Goal: Information Seeking & Learning: Learn about a topic

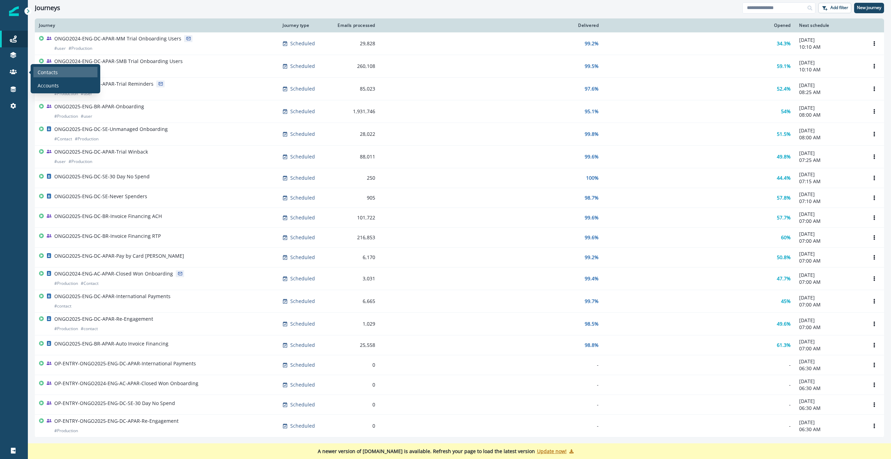
click at [53, 73] on p "Contacts" at bounding box center [48, 72] width 20 height 7
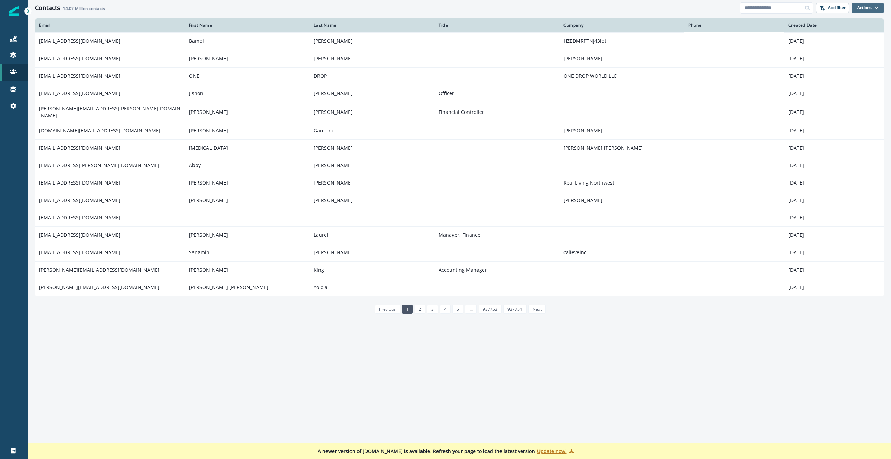
click at [865, 6] on button "Actions" at bounding box center [867, 8] width 32 height 10
click at [834, 11] on button "Add filter" at bounding box center [831, 8] width 33 height 10
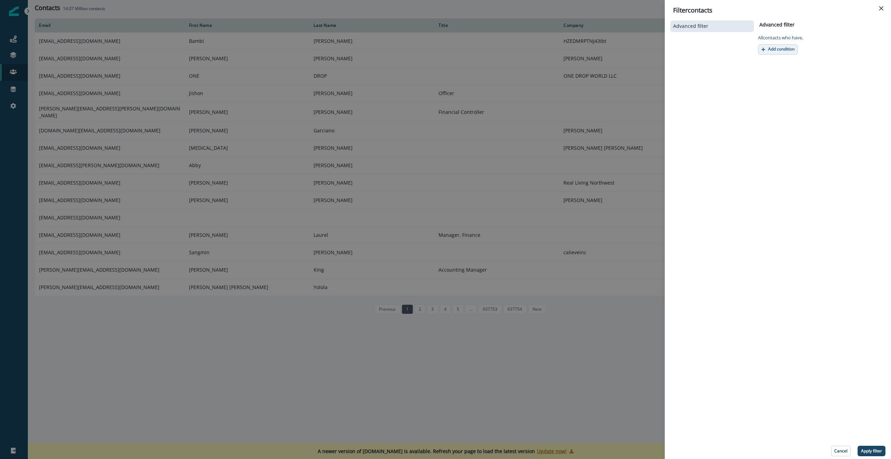
click at [768, 52] on button "Add condition" at bounding box center [778, 49] width 40 height 10
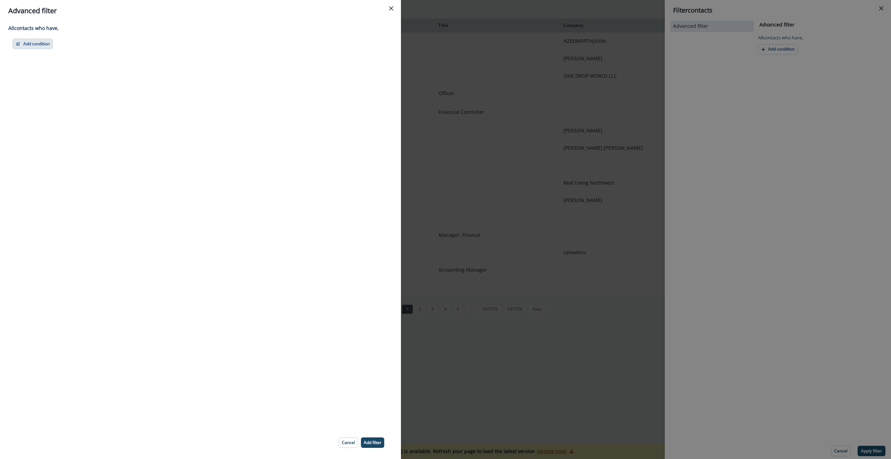
click at [35, 43] on button "Add condition" at bounding box center [33, 44] width 40 height 10
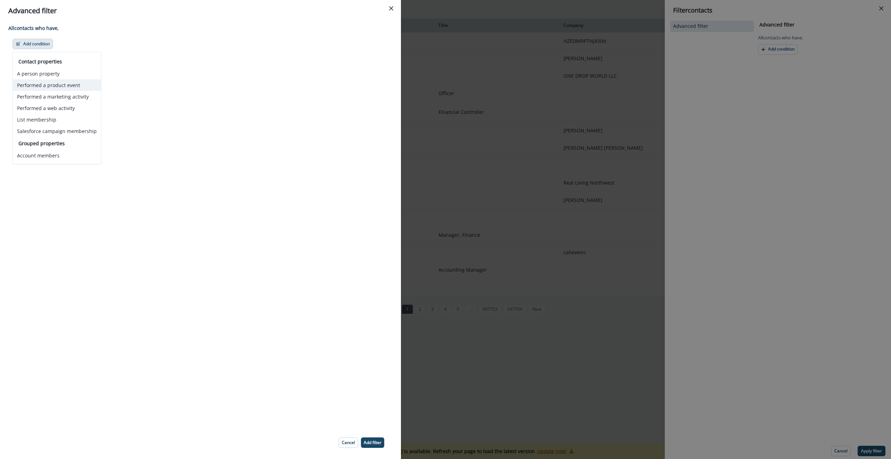
click at [31, 86] on button "Performed a product event" at bounding box center [57, 84] width 88 height 11
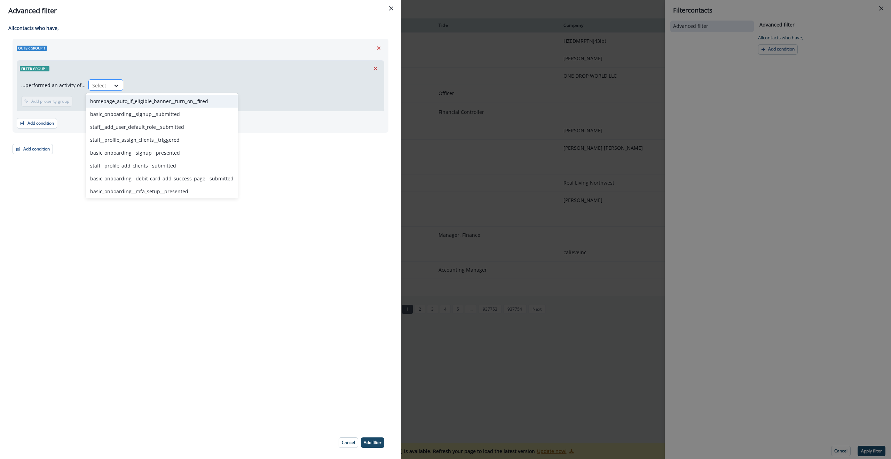
click at [98, 88] on div at bounding box center [99, 85] width 15 height 9
type input "*****"
click at [129, 193] on div "staff__add_user__triggered" at bounding box center [138, 191] width 104 height 13
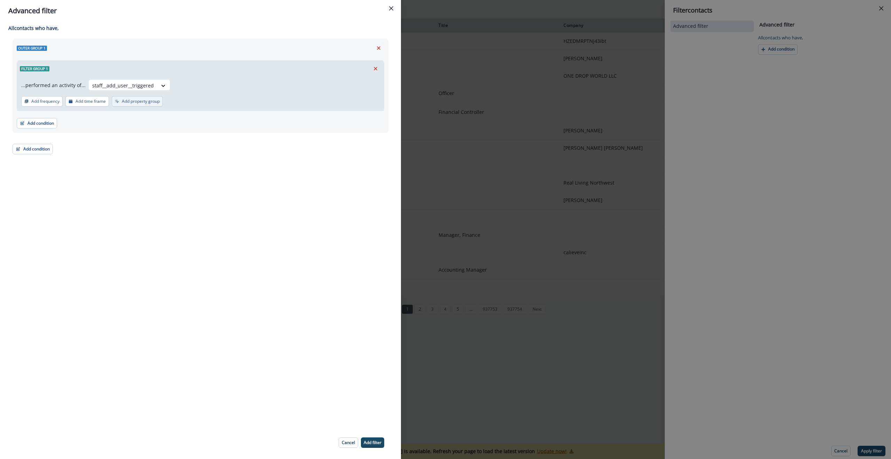
click at [136, 101] on p "Add property group" at bounding box center [141, 101] width 38 height 5
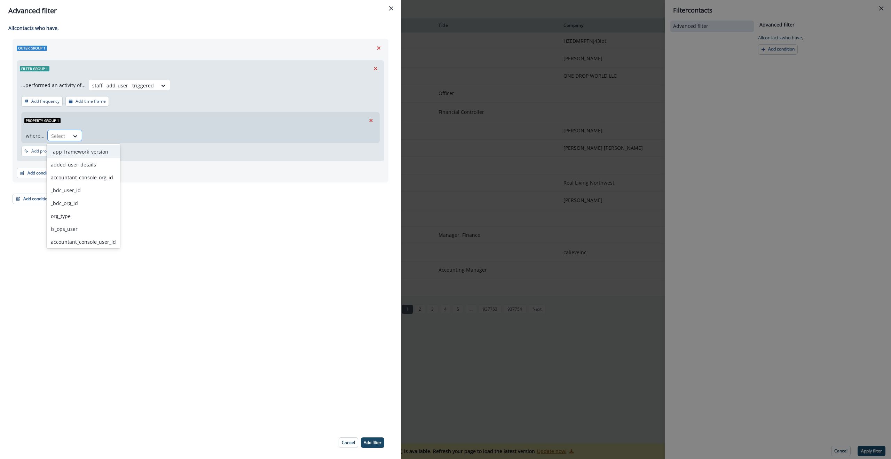
drag, startPoint x: 56, startPoint y: 137, endPoint x: 62, endPoint y: 136, distance: 6.3
click at [56, 137] on div at bounding box center [58, 136] width 15 height 9
click at [79, 163] on div "added_user_details" at bounding box center [83, 164] width 73 height 13
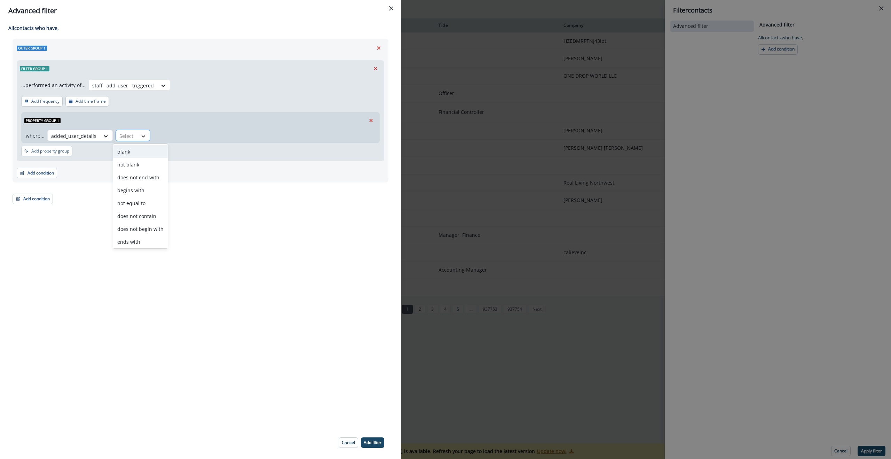
click at [140, 139] on icon at bounding box center [143, 136] width 6 height 7
drag, startPoint x: 139, startPoint y: 239, endPoint x: 249, endPoint y: 225, distance: 110.9
click at [139, 239] on div "contains" at bounding box center [140, 240] width 55 height 13
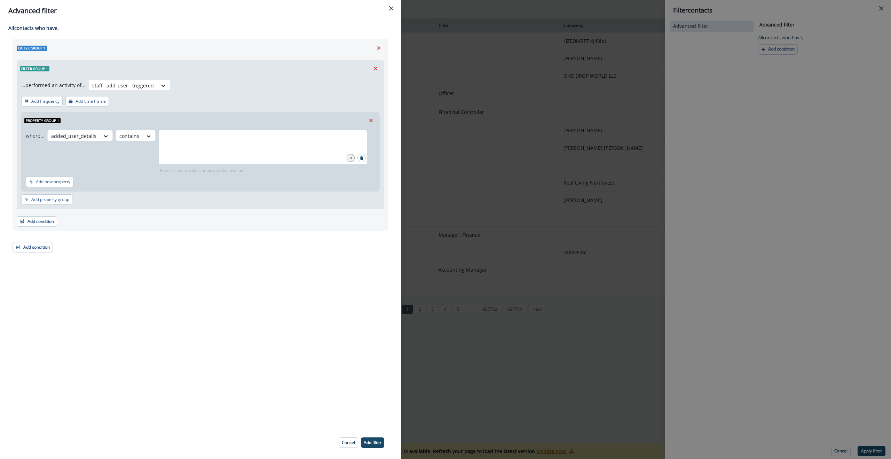
click at [213, 147] on div at bounding box center [262, 147] width 209 height 35
type input "**********"
click at [375, 440] on p "Add filter" at bounding box center [373, 442] width 18 height 5
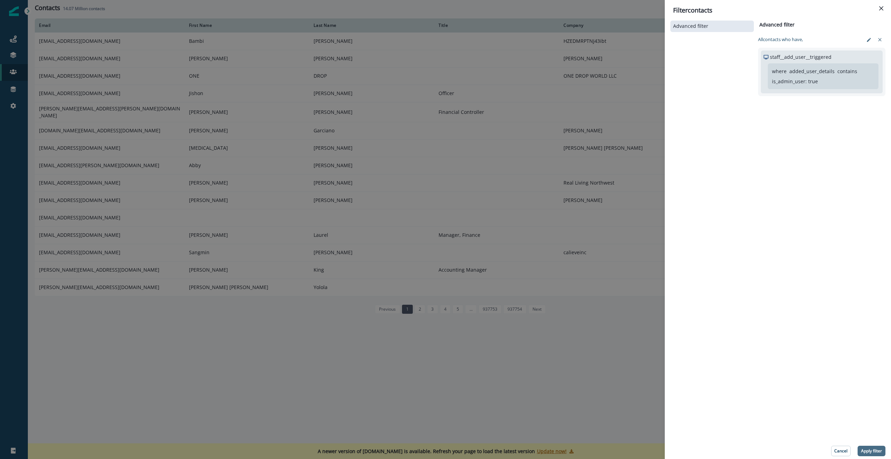
click at [870, 449] on p "Apply filter" at bounding box center [871, 450] width 21 height 5
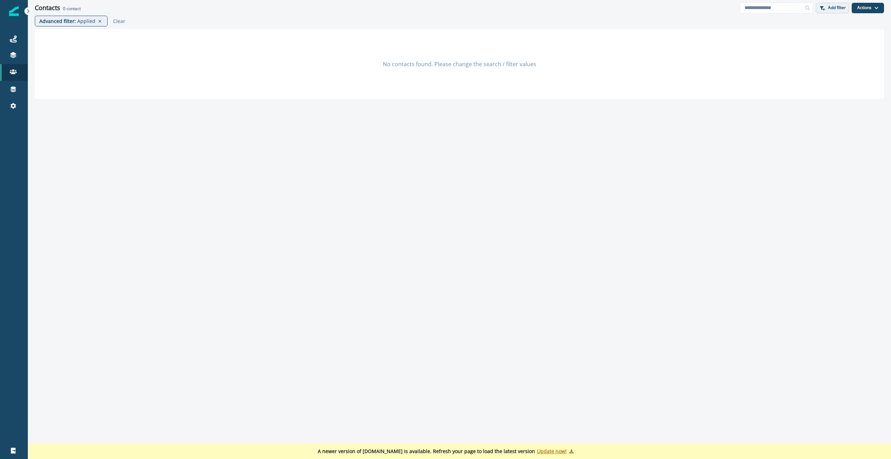
click at [834, 8] on p "Add filter" at bounding box center [837, 7] width 18 height 5
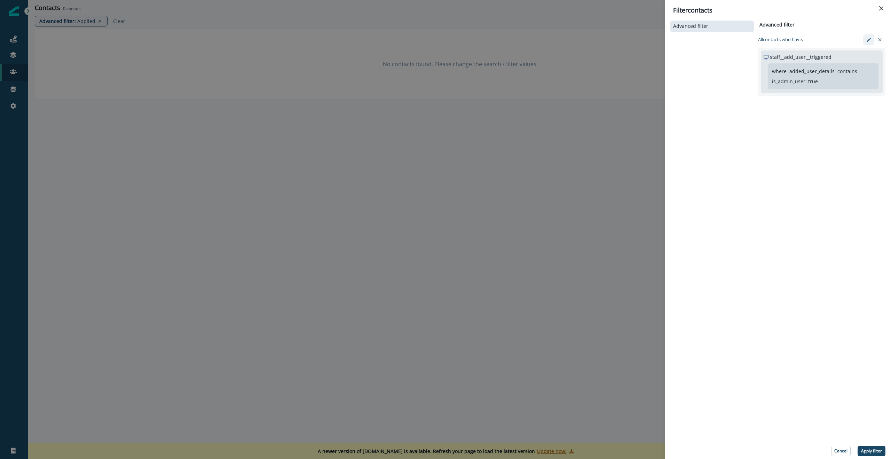
click at [868, 38] on icon "edit-filter" at bounding box center [868, 39] width 5 height 5
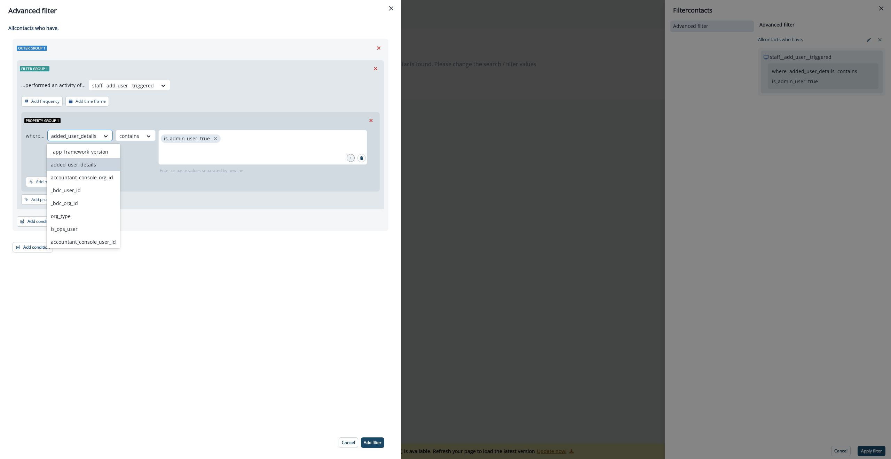
click at [75, 134] on div at bounding box center [73, 136] width 45 height 9
click at [204, 190] on div "where... accountant_console_org_id, 3 of 14. 14 results available. Use Up and D…" at bounding box center [201, 159] width 358 height 63
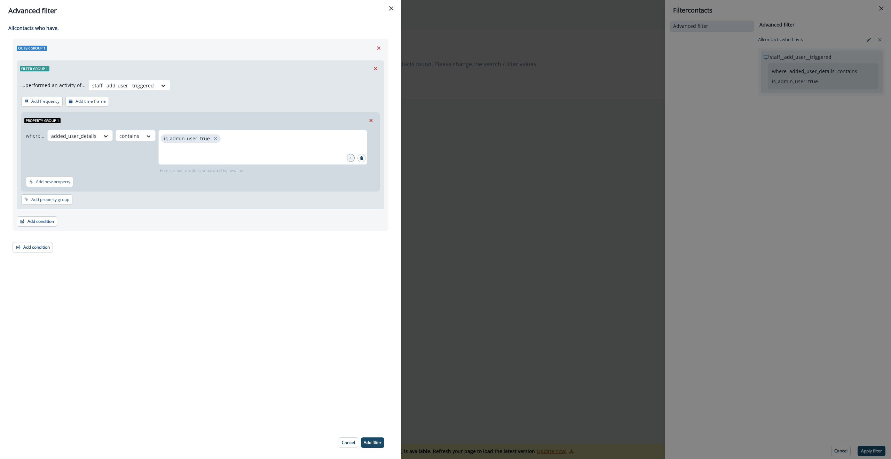
click at [289, 244] on div "Outer group 1 Filter group 1 ...performed an activity of... staff__add_user__tr…" at bounding box center [201, 146] width 376 height 214
